Goal: Information Seeking & Learning: Learn about a topic

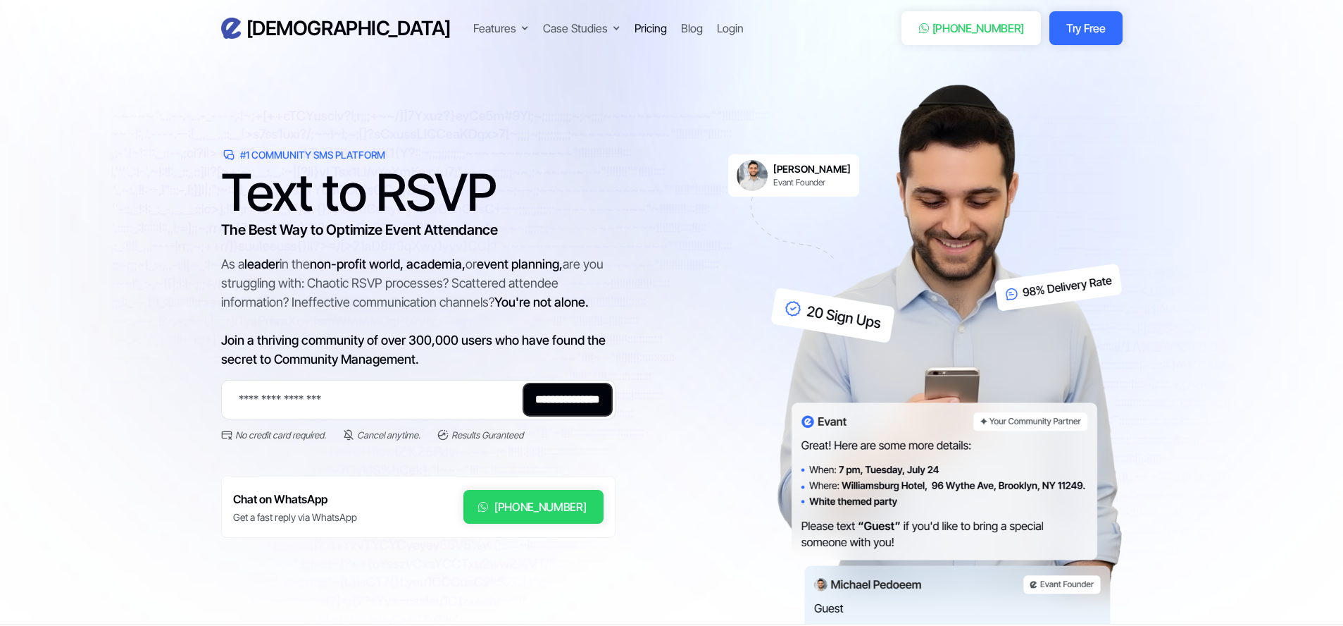
click at [635, 27] on div "Pricing" at bounding box center [651, 28] width 32 height 17
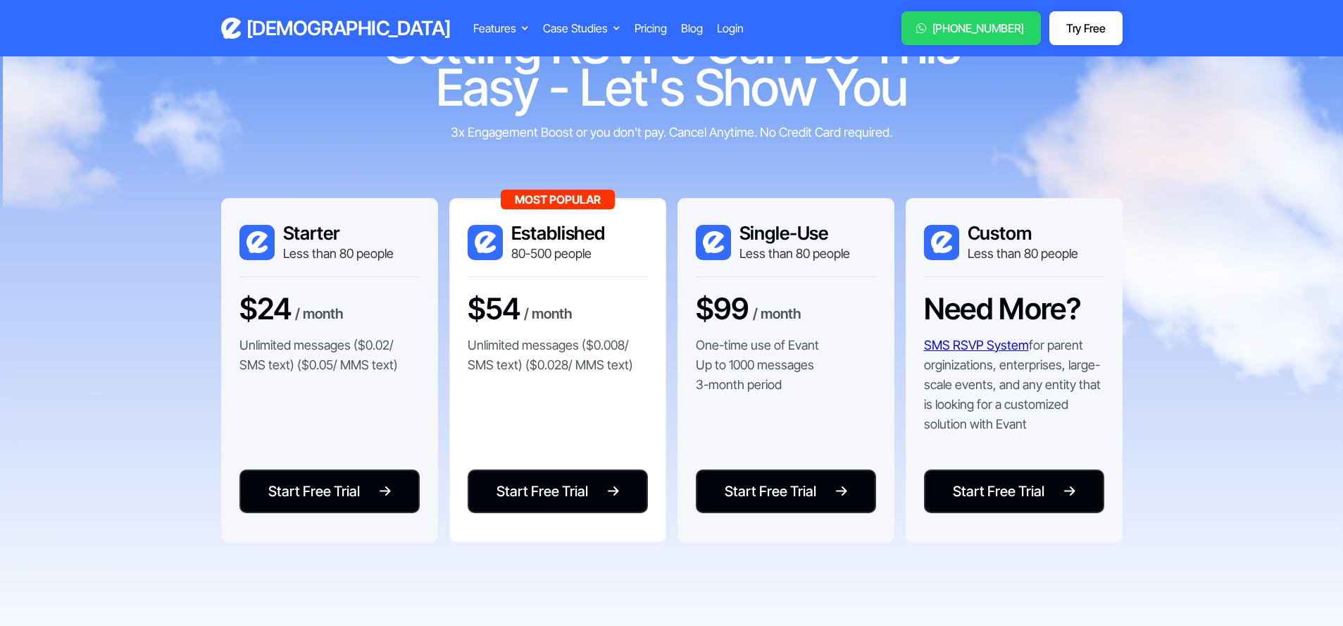
scroll to position [105, 0]
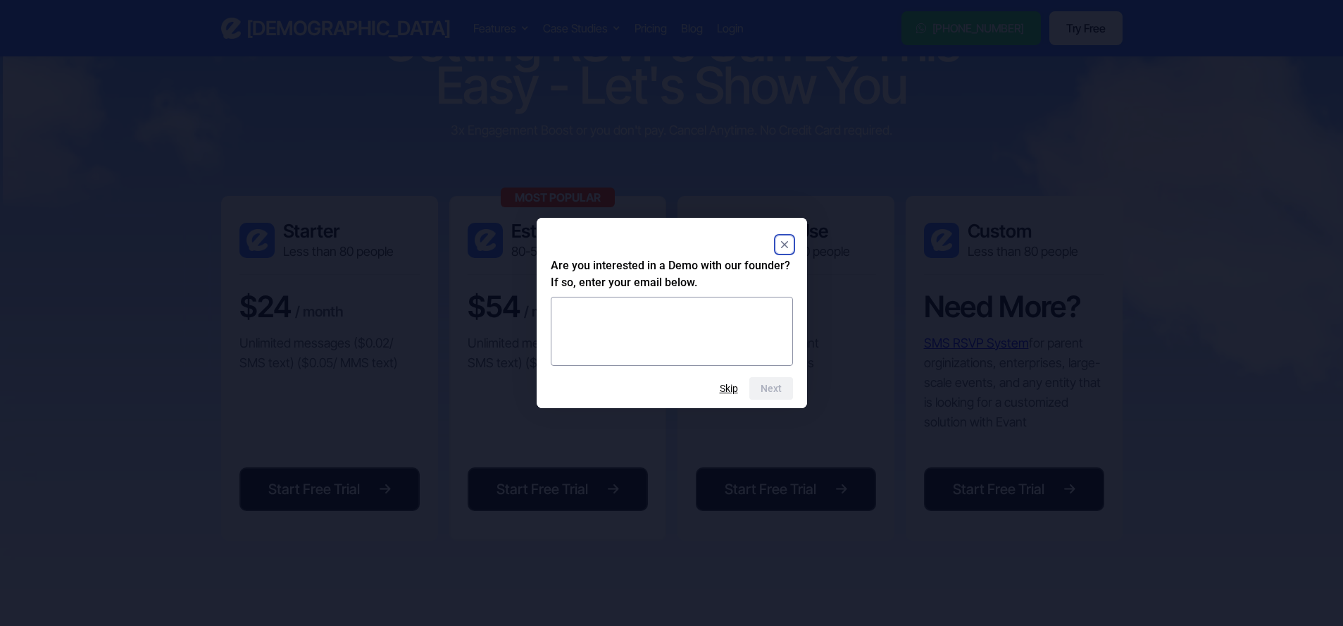
click at [783, 246] on icon "Close" at bounding box center [784, 244] width 7 height 7
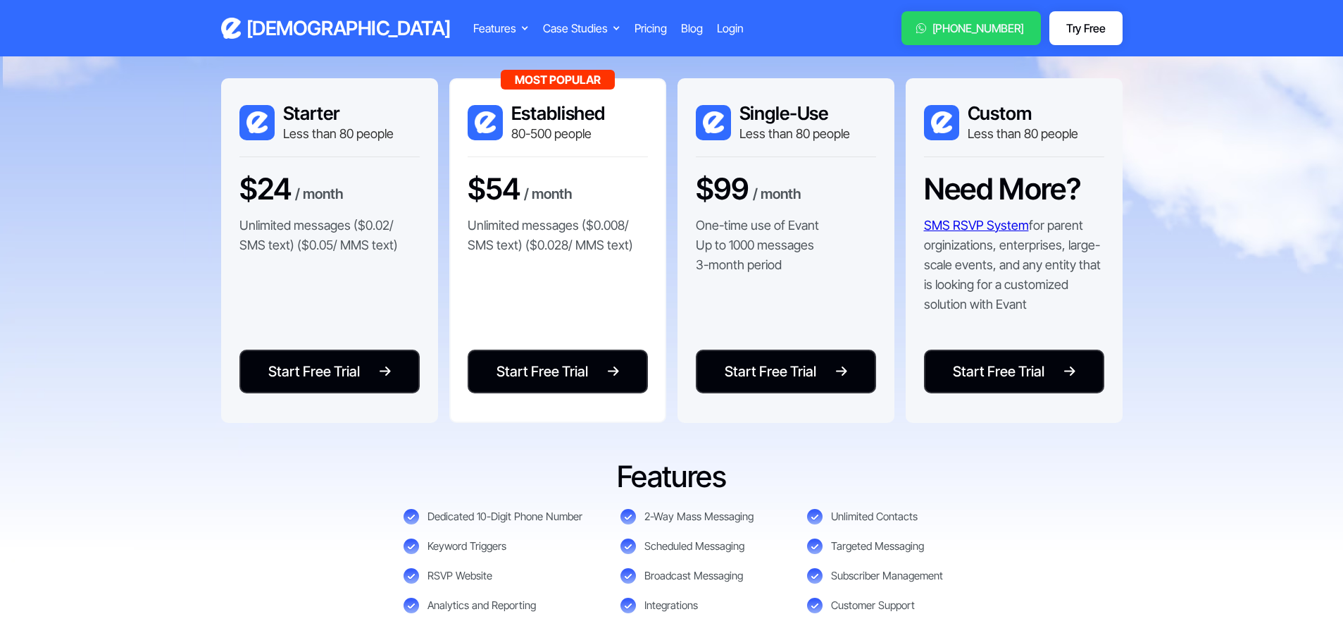
scroll to position [220, 0]
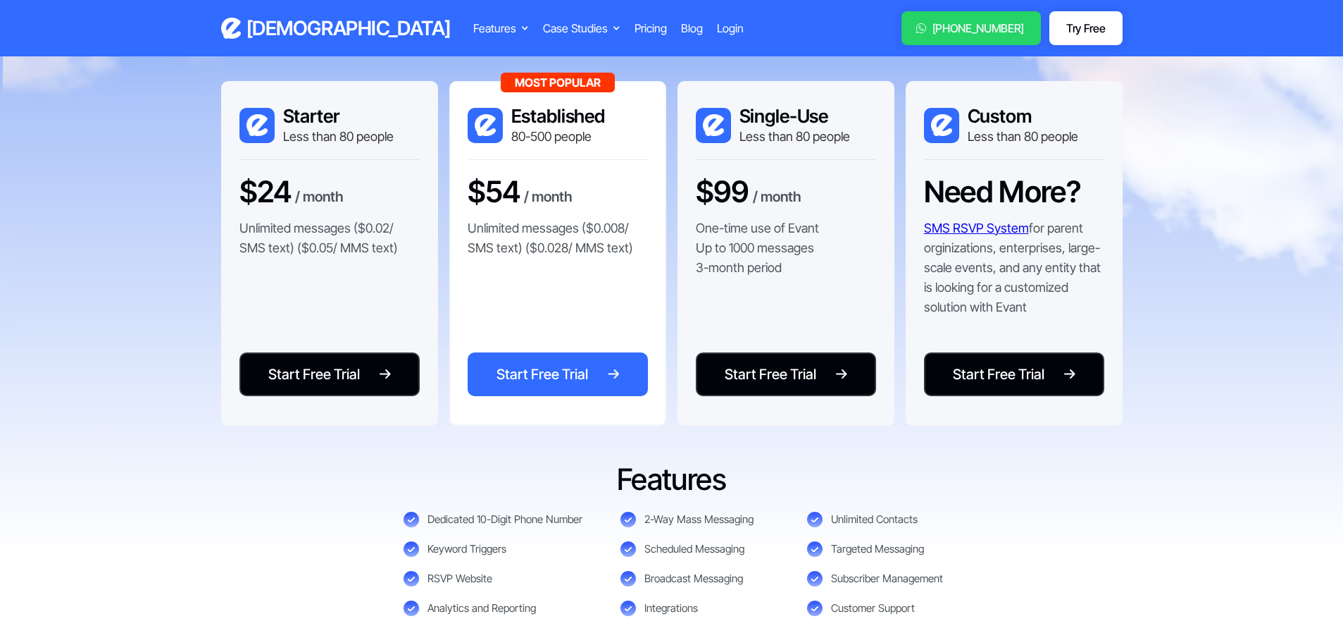
click at [541, 375] on div "Start Free Trial" at bounding box center [543, 374] width 92 height 21
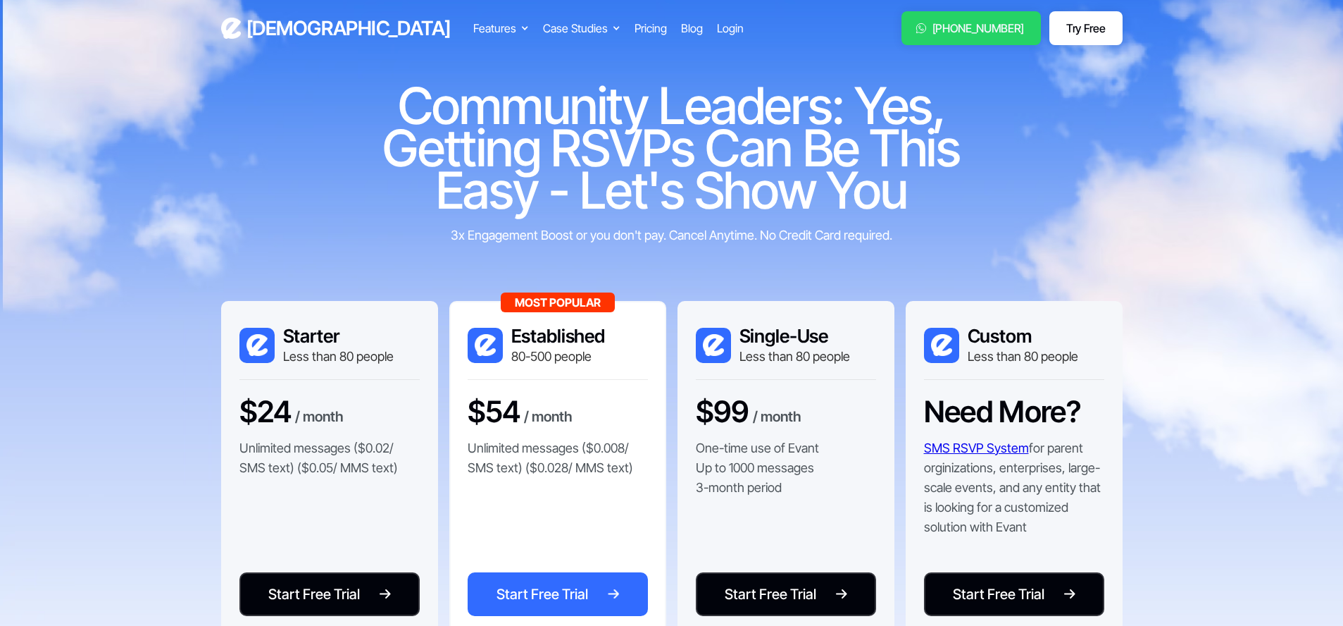
scroll to position [0, 0]
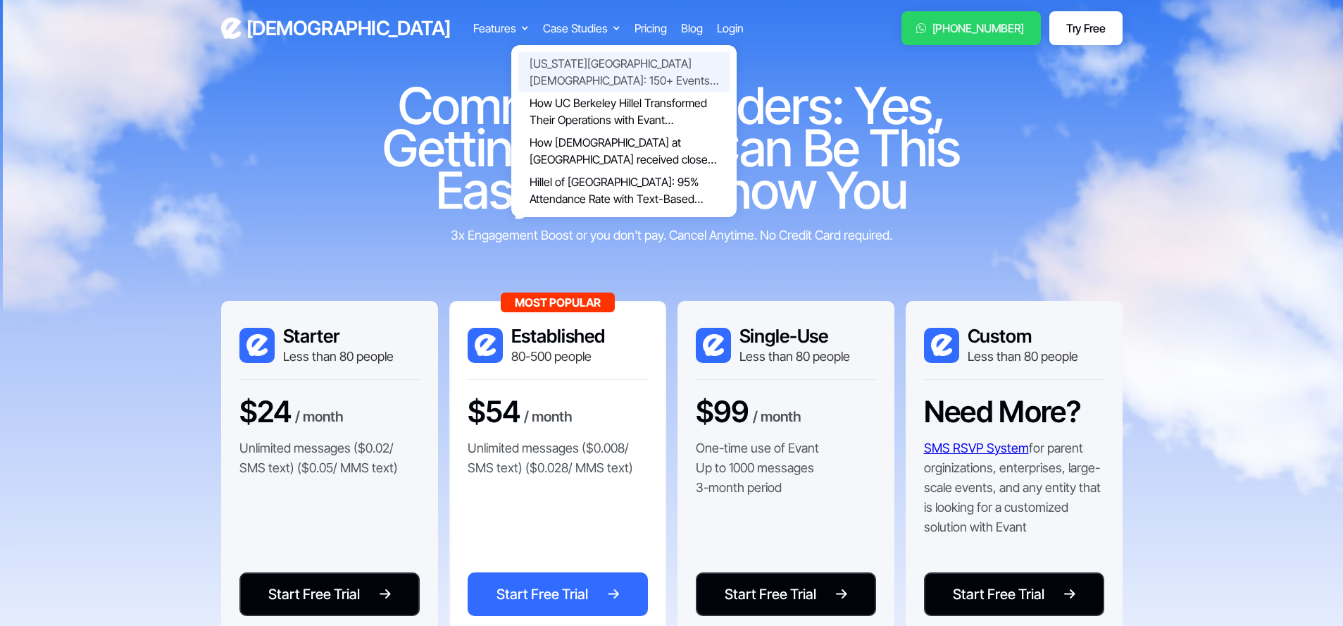
click at [519, 75] on link "[US_STATE][GEOGRAPHIC_DATA] [DEMOGRAPHIC_DATA]: 150+ Events Powered by [PERSON_…" at bounding box center [624, 71] width 211 height 39
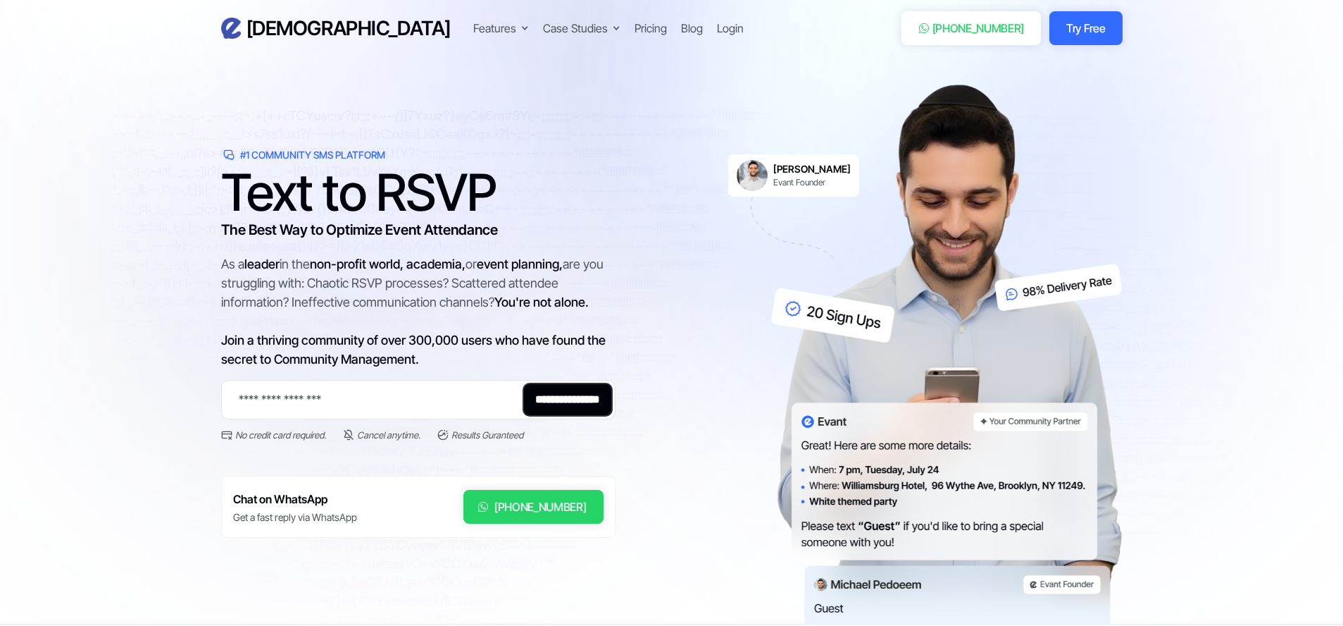
scroll to position [33, 0]
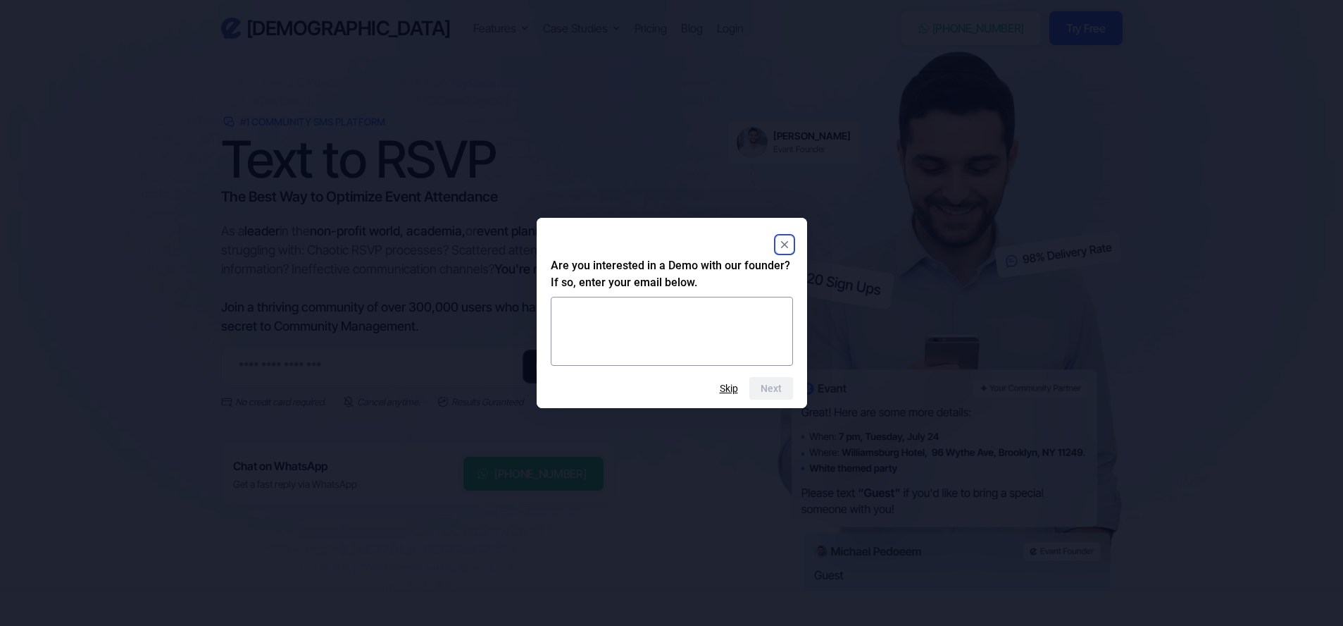
click at [778, 240] on rect "Close" at bounding box center [784, 244] width 17 height 17
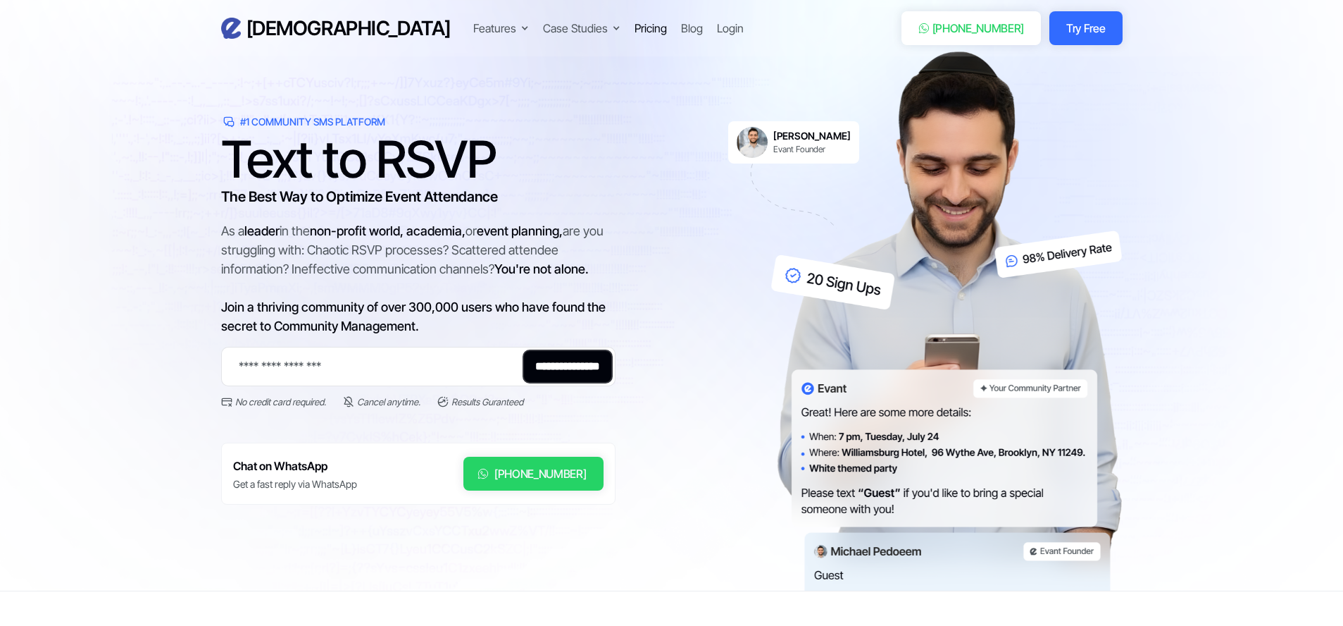
click at [635, 24] on div "Pricing" at bounding box center [651, 28] width 32 height 17
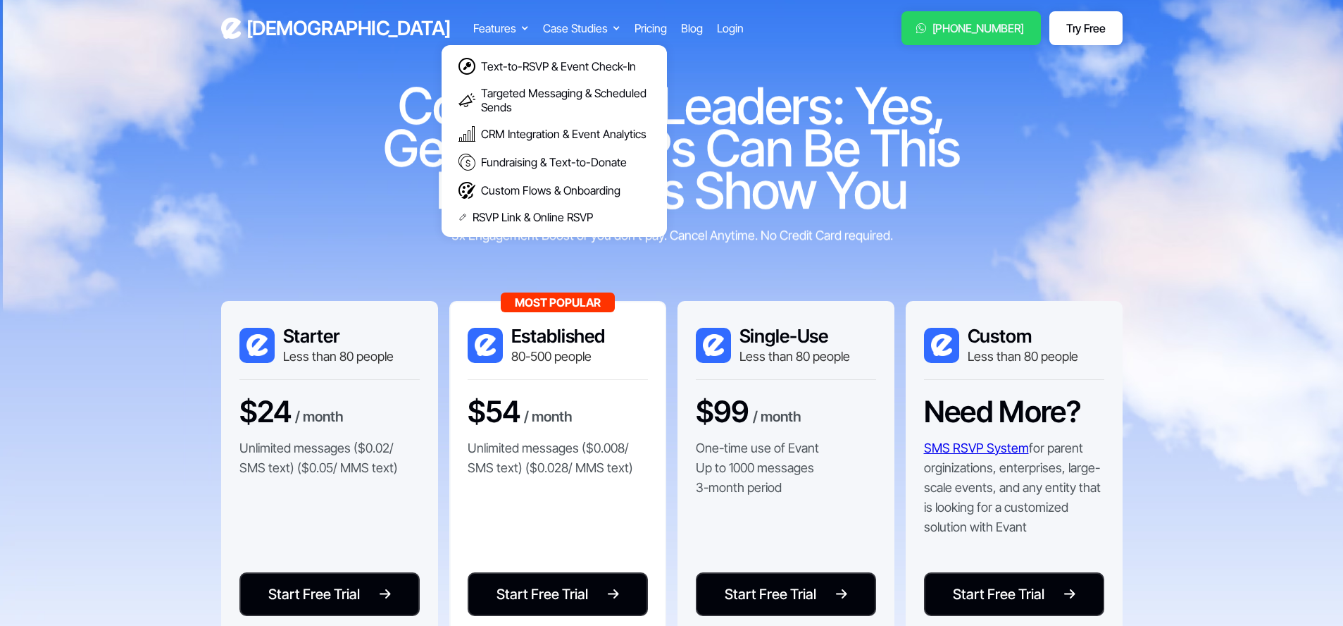
click at [473, 24] on div "Features" at bounding box center [494, 28] width 43 height 17
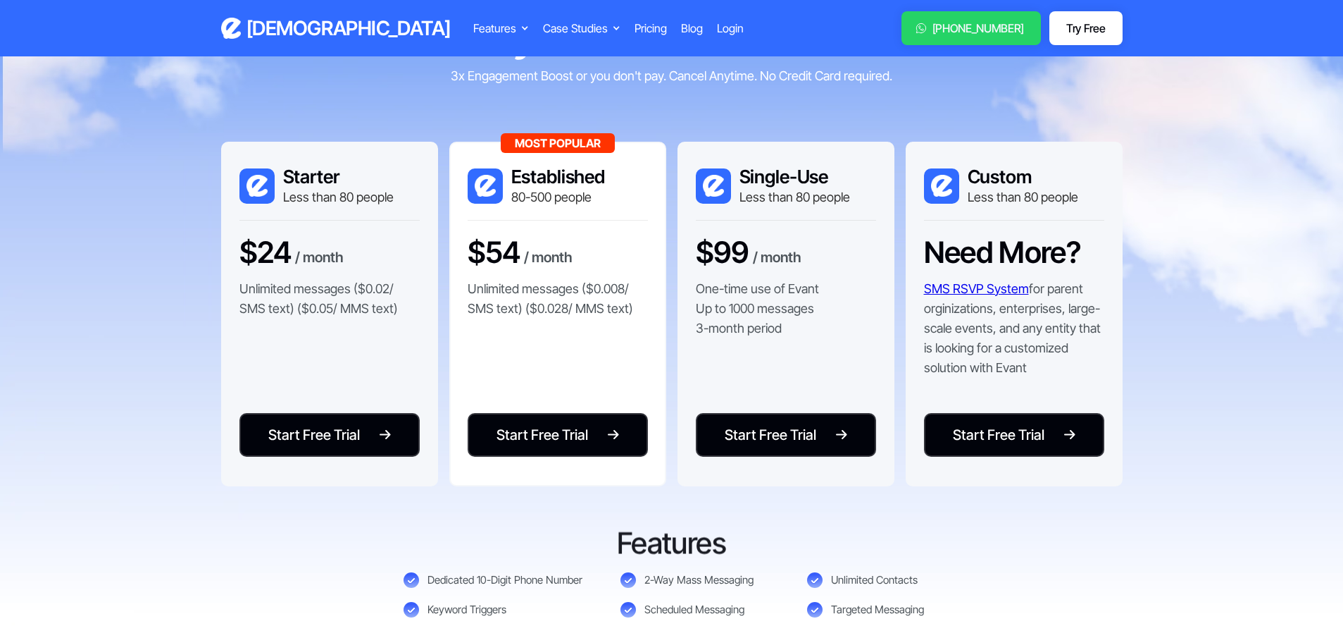
scroll to position [160, 0]
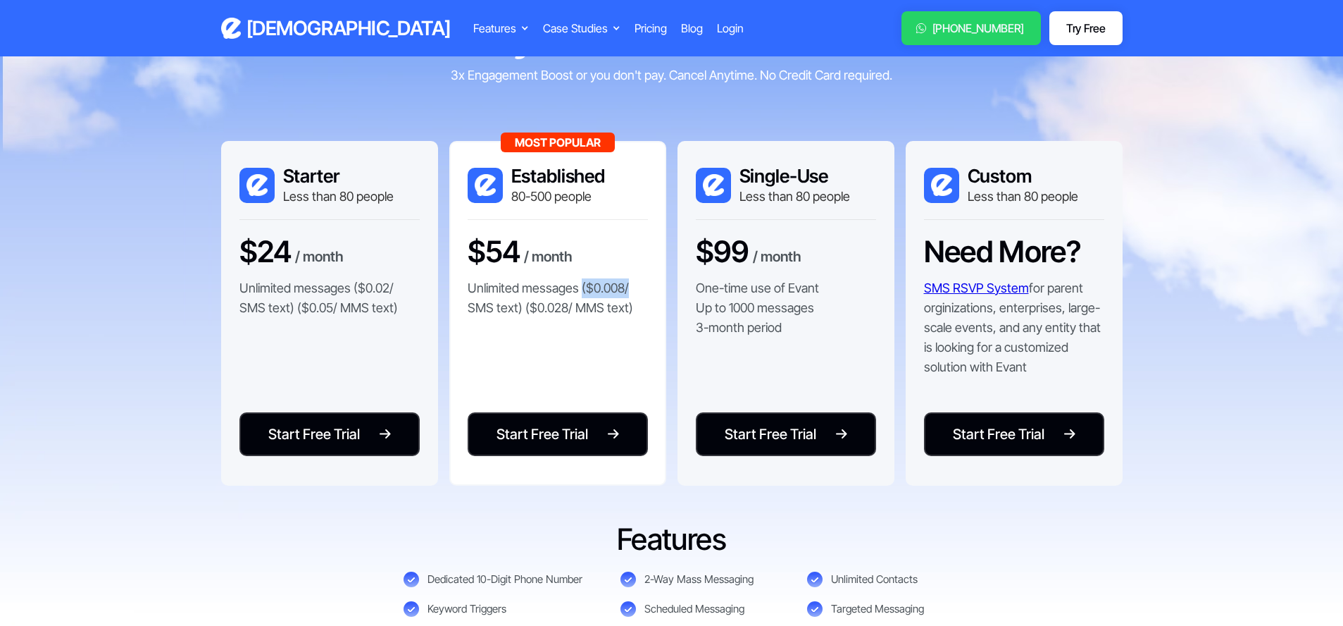
drag, startPoint x: 590, startPoint y: 285, endPoint x: 631, endPoint y: 284, distance: 41.6
click at [631, 284] on p "Unlimited messages ($0.008/ SMS text) ($0.028/ MMS text)" at bounding box center [558, 297] width 180 height 39
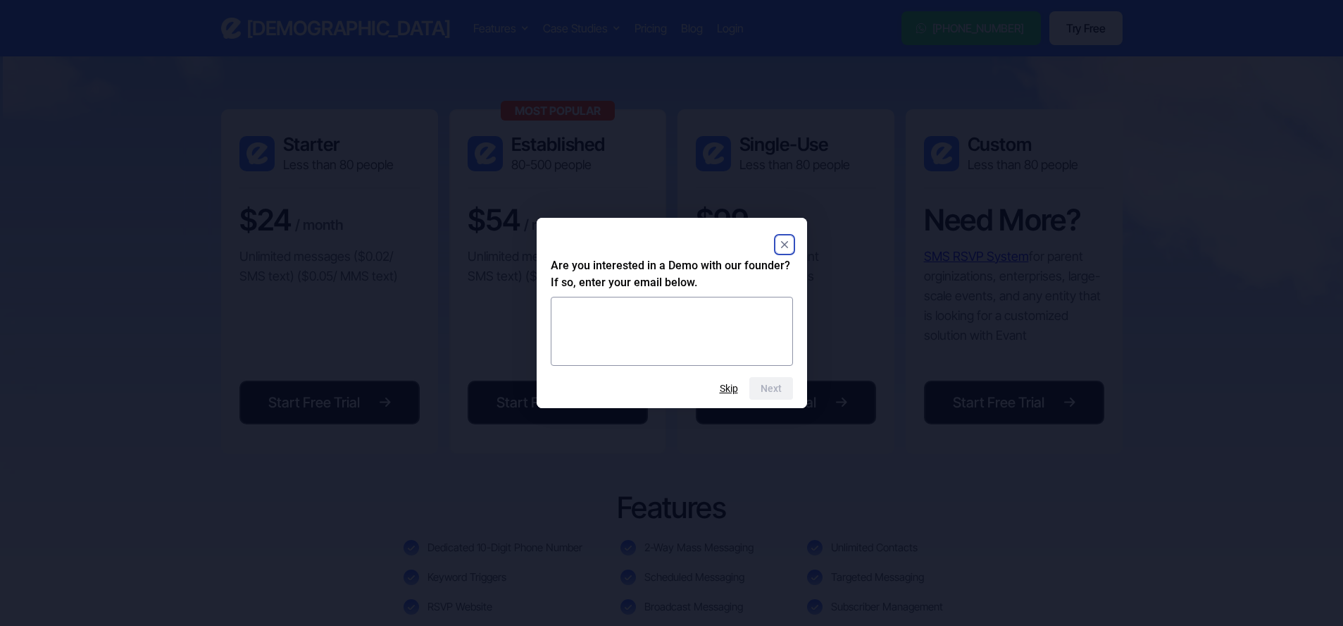
scroll to position [190, 0]
click at [784, 237] on rect "Close" at bounding box center [784, 244] width 17 height 17
